Goal: Information Seeking & Learning: Learn about a topic

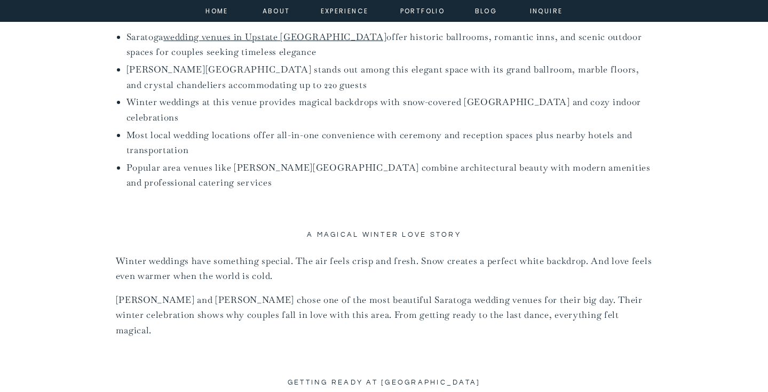
scroll to position [728, 0]
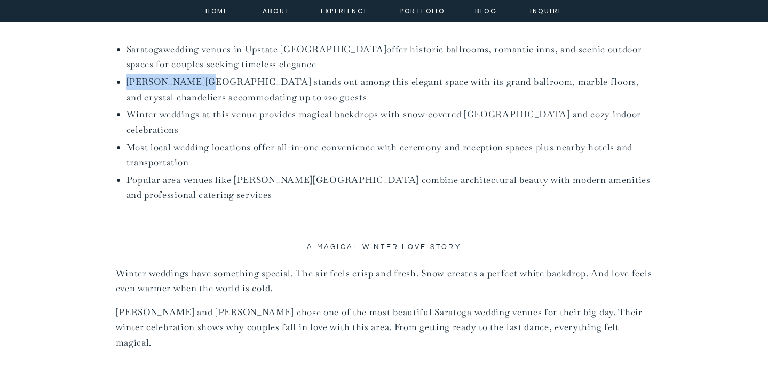
drag, startPoint x: 195, startPoint y: 80, endPoint x: 125, endPoint y: 76, distance: 70.0
copy li "[PERSON_NAME][GEOGRAPHIC_DATA]"
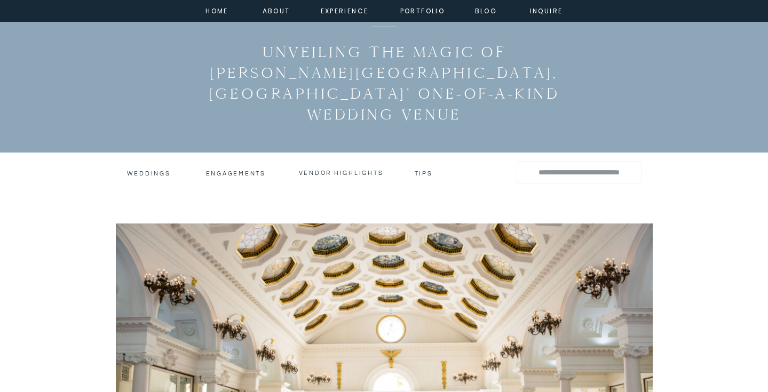
scroll to position [110, 0]
click at [341, 169] on h3 "vendor highlights" at bounding box center [341, 172] width 85 height 7
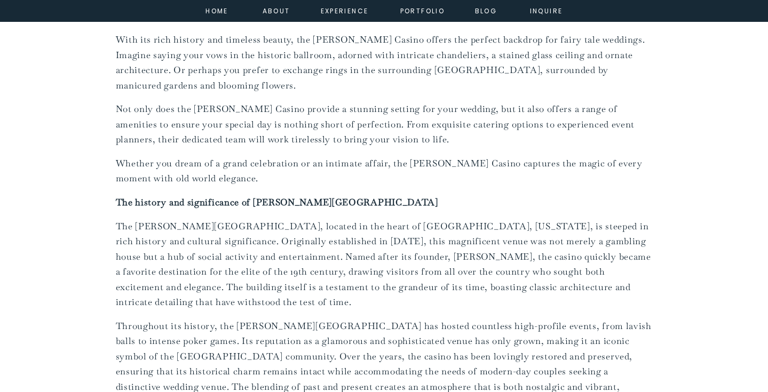
scroll to position [815, 0]
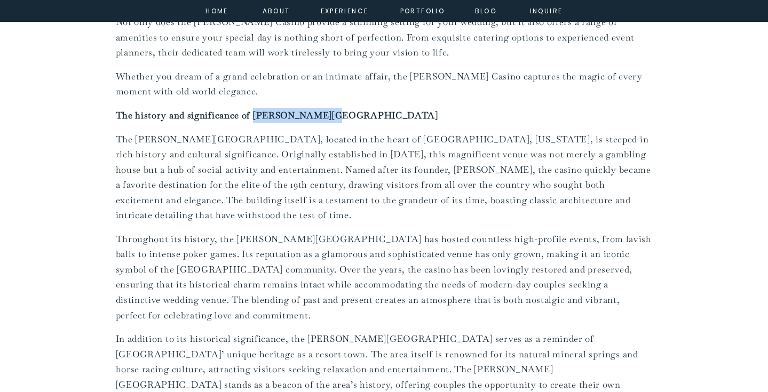
drag, startPoint x: 346, startPoint y: 112, endPoint x: 271, endPoint y: 113, distance: 75.3
click at [271, 113] on p "The history and significance of Canfield Casino" at bounding box center [384, 115] width 537 height 15
copy strong "[PERSON_NAME][GEOGRAPHIC_DATA]"
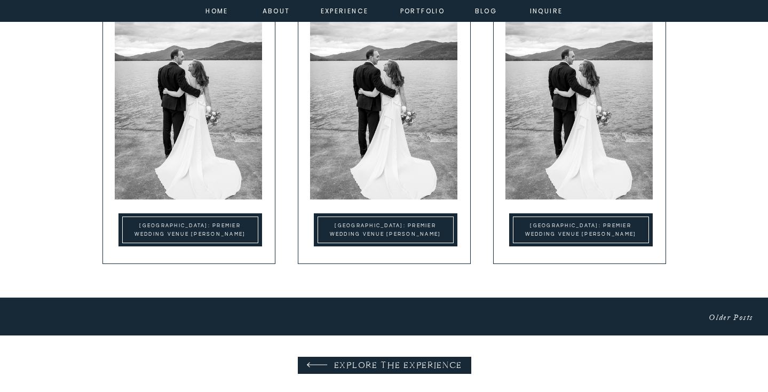
scroll to position [688, 0]
